Goal: Find specific page/section: Find specific page/section

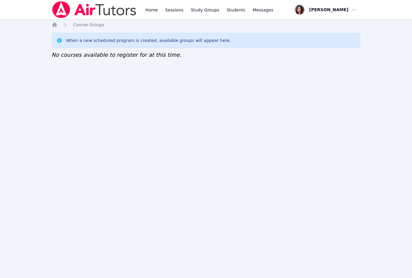
click at [56, 26] on icon "Breadcrumb" at bounding box center [54, 24] width 5 height 5
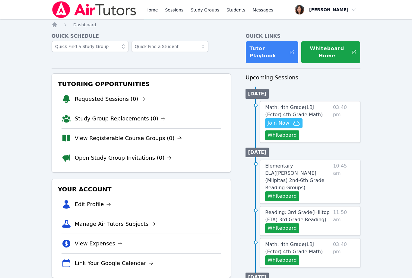
click at [142, 121] on link "Study Group Replacements (0)" at bounding box center [120, 118] width 91 height 8
